Goal: Obtain resource: Obtain resource

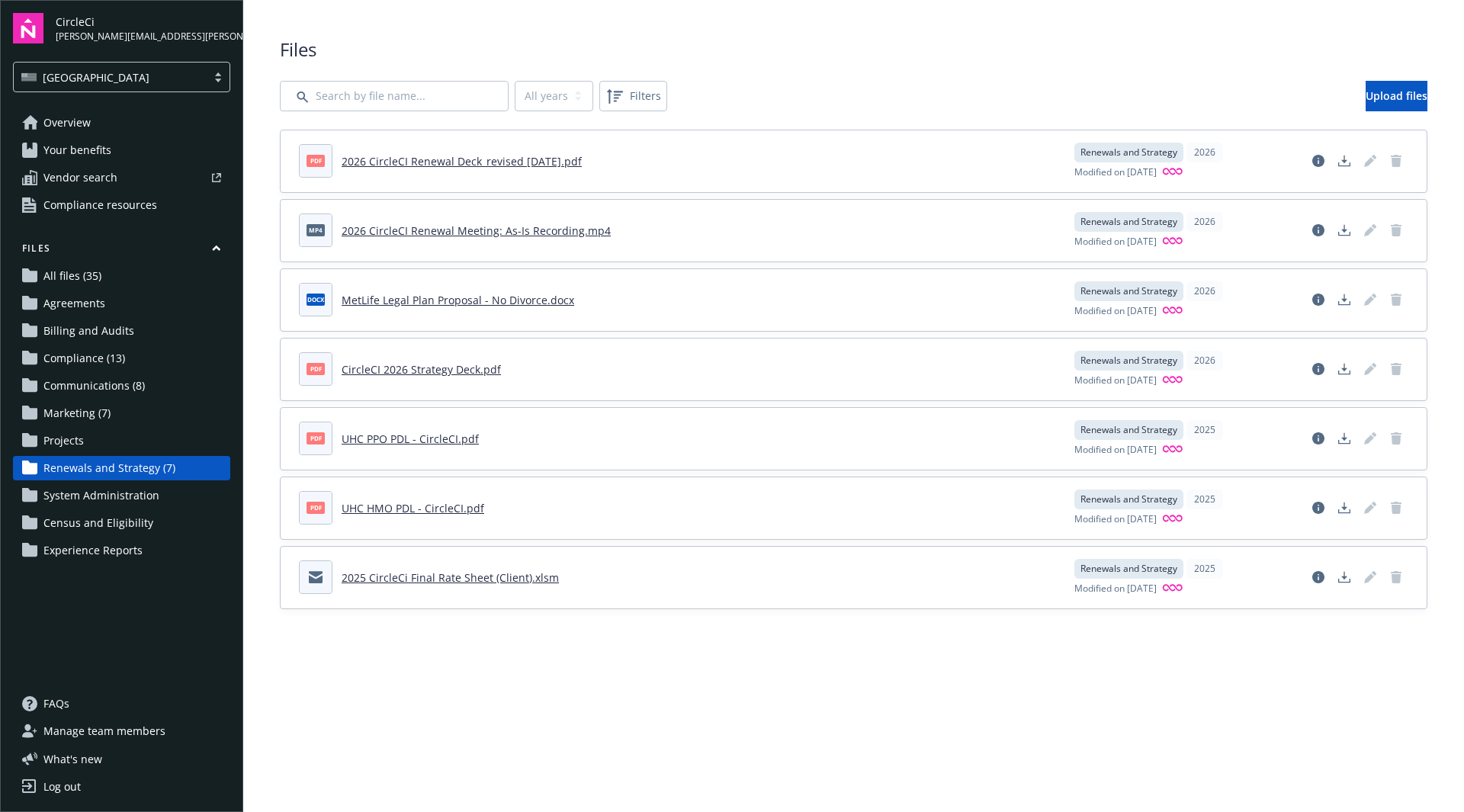
click at [411, 579] on link "2025 CircleCi Final Rate Sheet (Client).xlsm" at bounding box center [450, 577] width 217 height 15
